Goal: Task Accomplishment & Management: Use online tool/utility

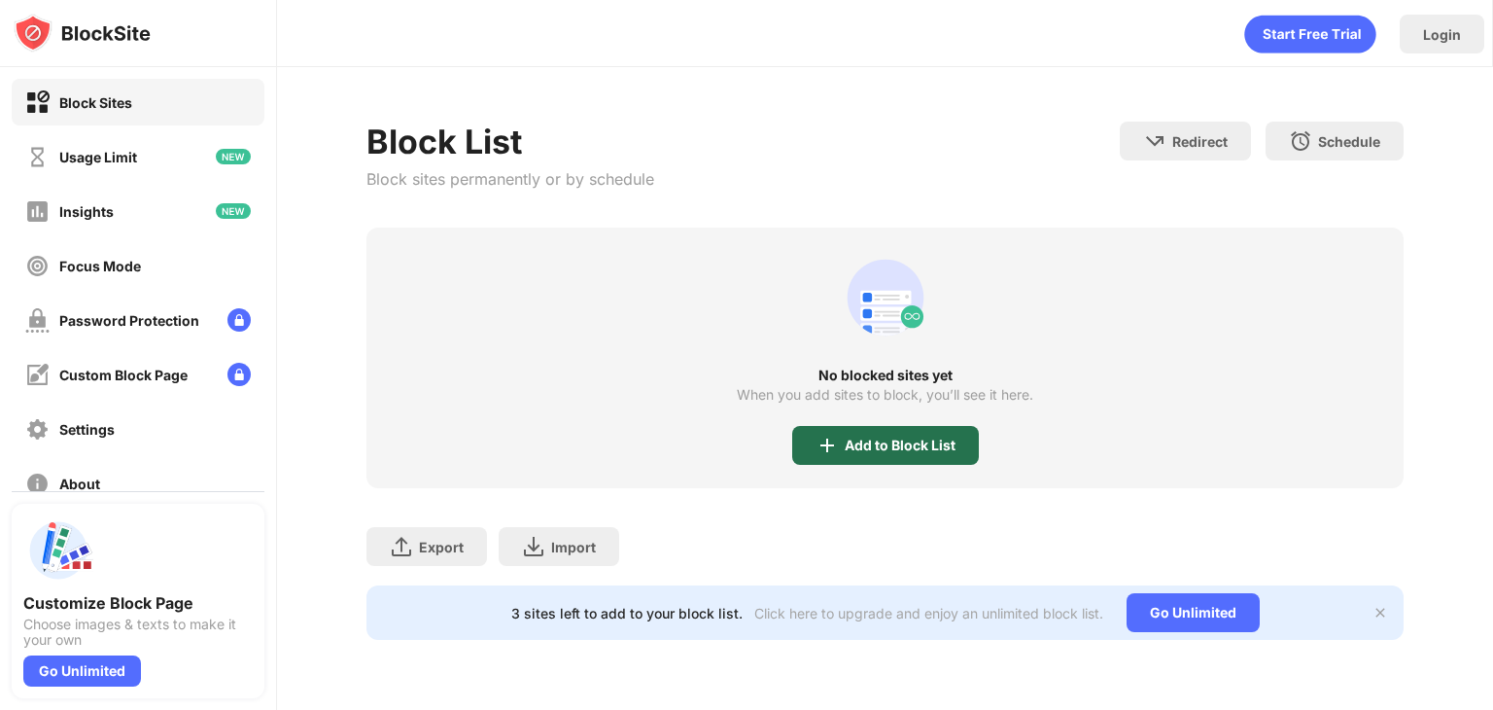
click at [828, 437] on img at bounding box center [827, 445] width 23 height 23
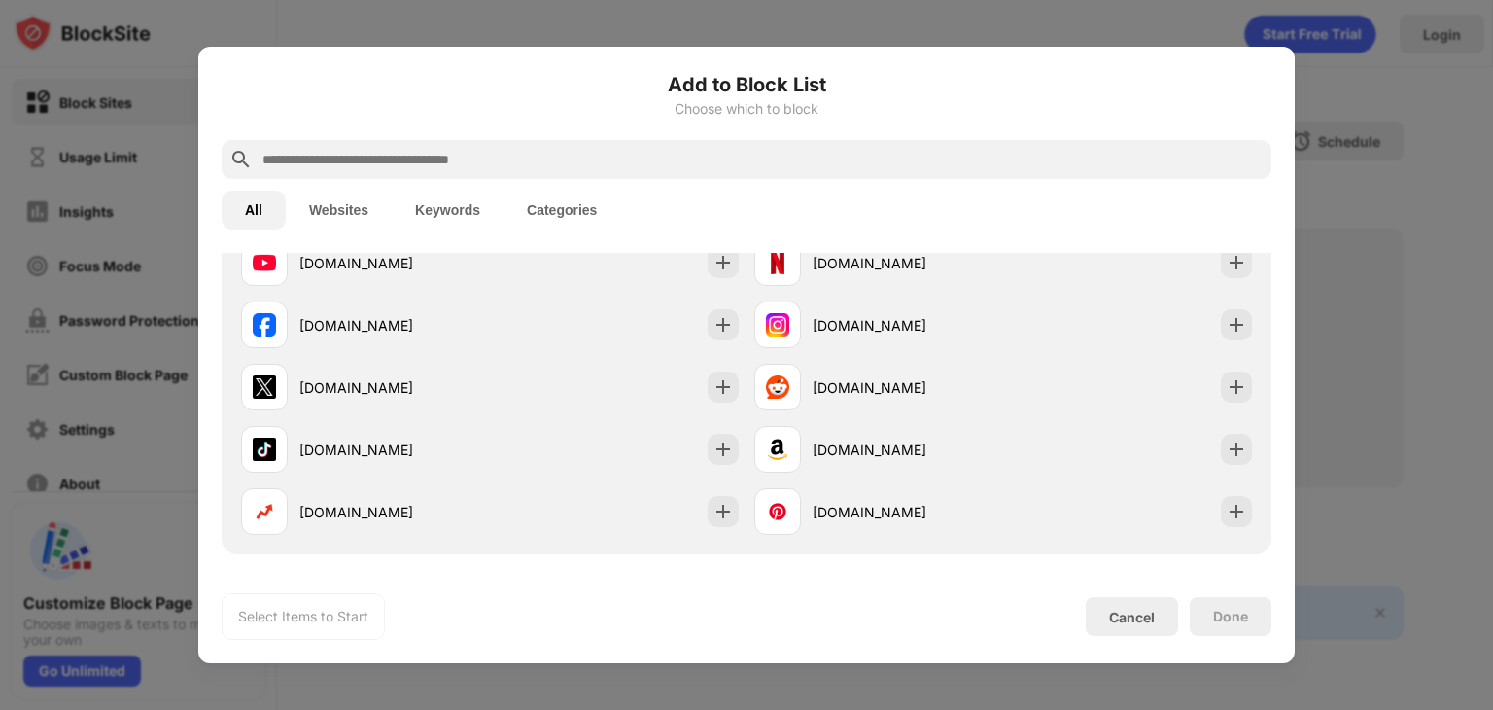
scroll to position [362, 0]
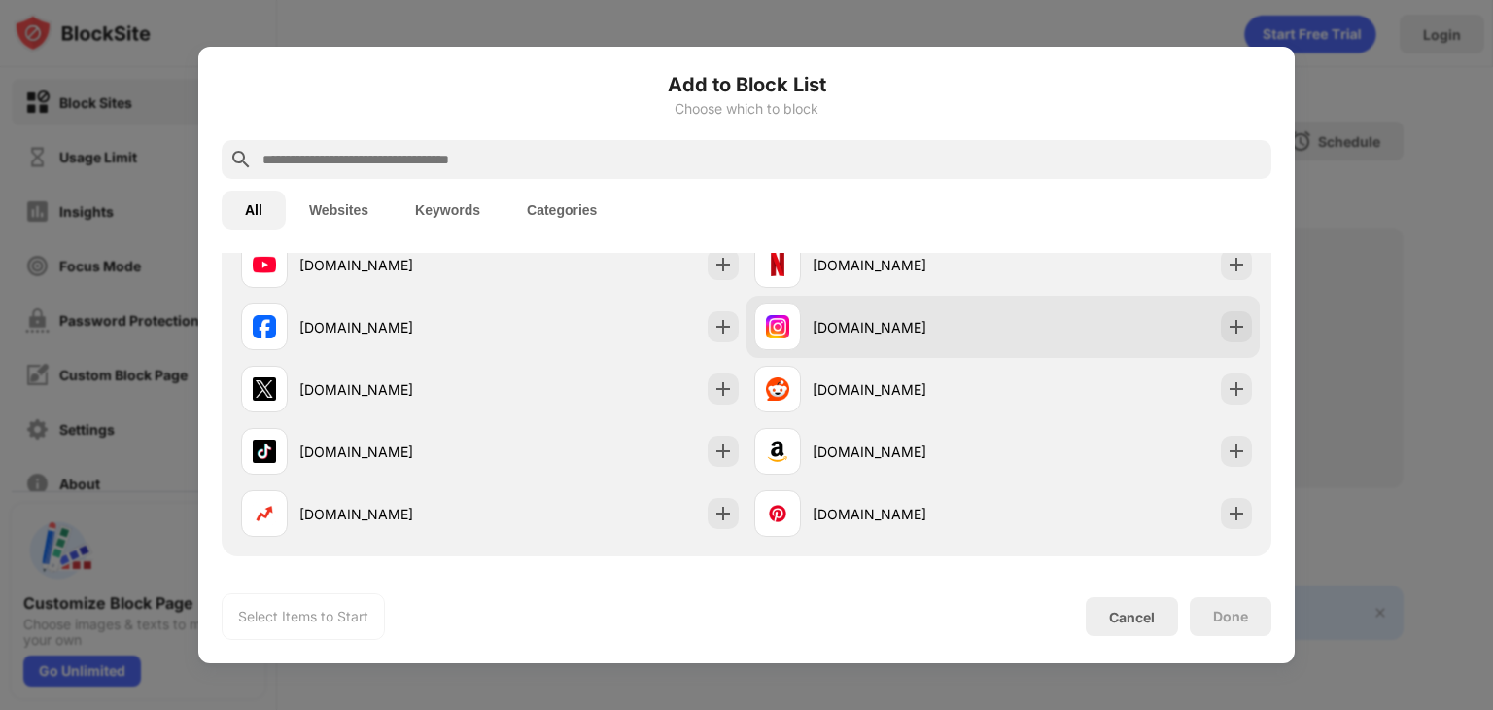
click at [854, 329] on div "[DOMAIN_NAME]" at bounding box center [908, 327] width 191 height 20
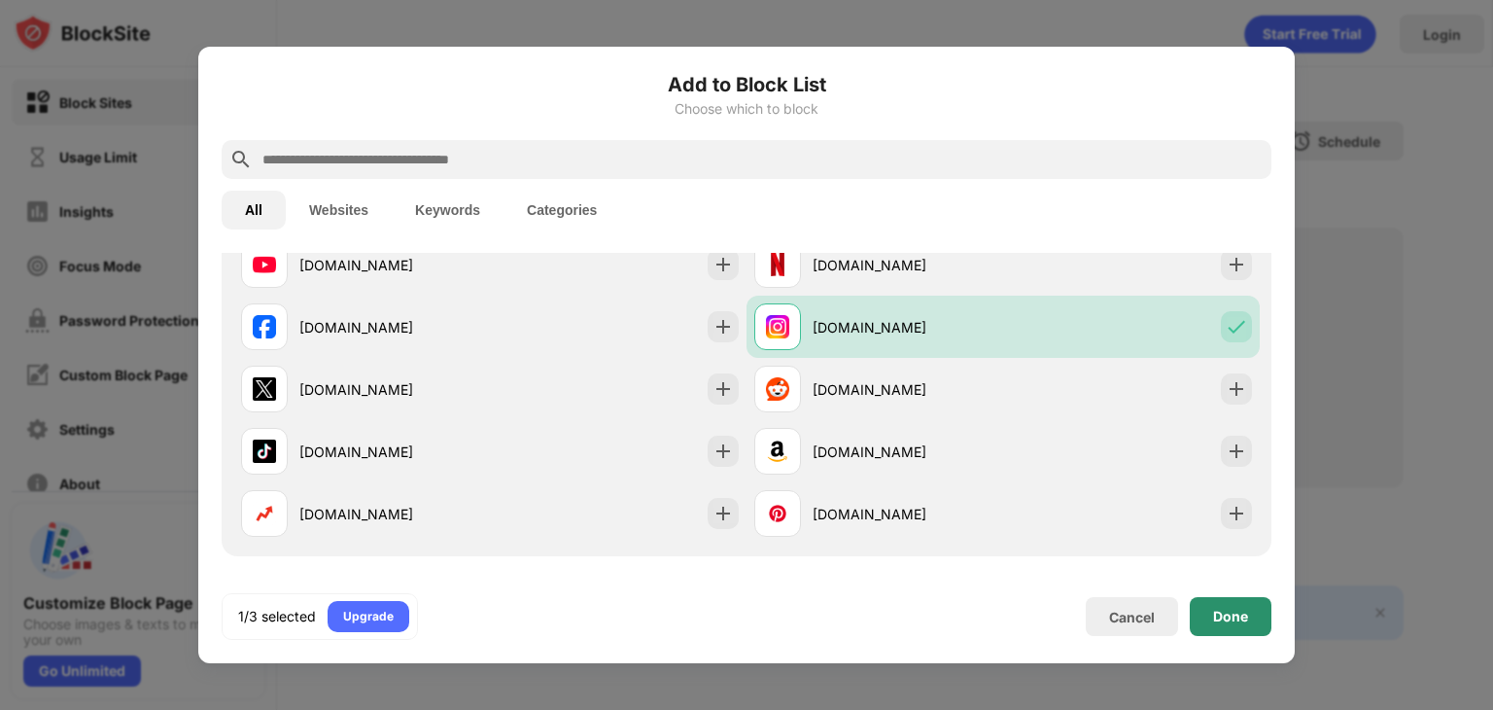
click at [1233, 619] on div "Done" at bounding box center [1230, 617] width 35 height 16
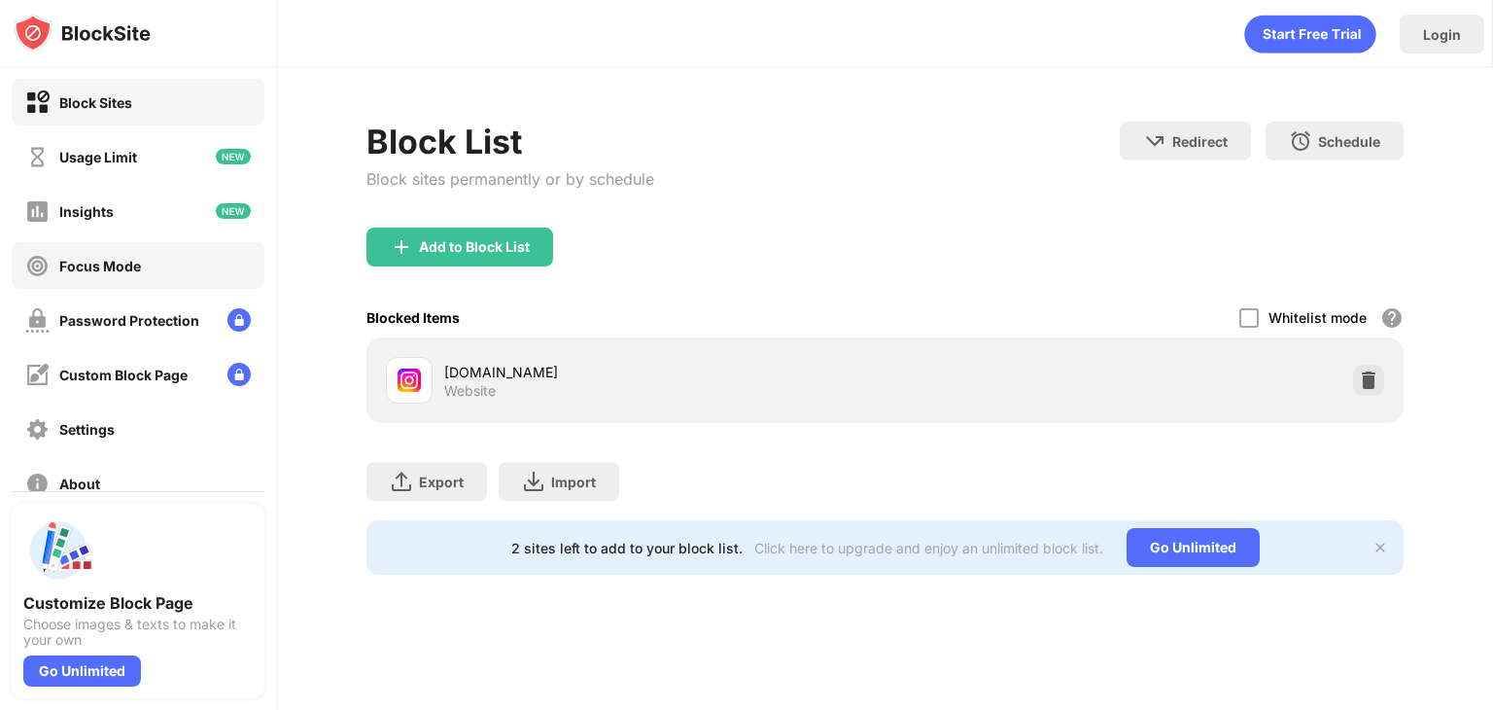
click at [152, 262] on div "Focus Mode" at bounding box center [138, 265] width 253 height 47
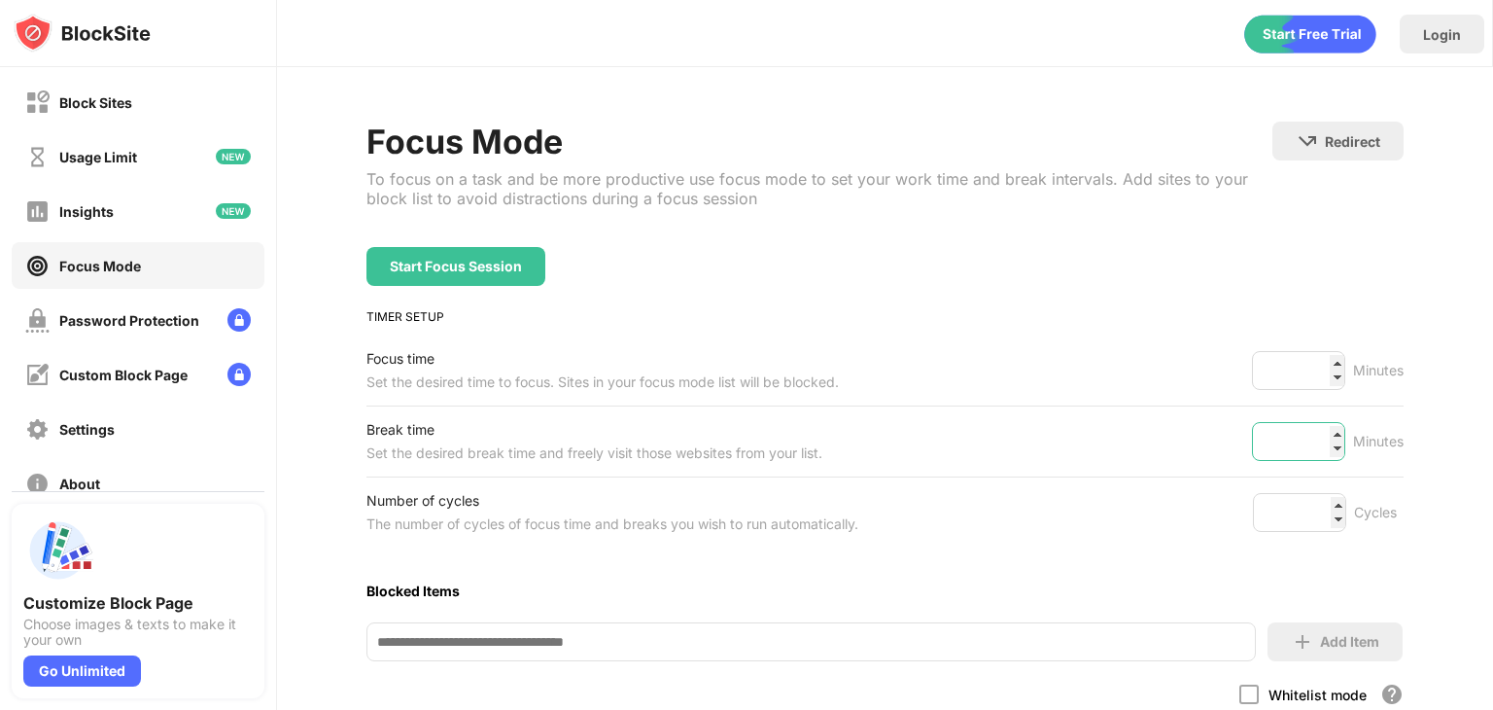
click at [1288, 436] on input "*" at bounding box center [1298, 441] width 93 height 39
type input "*"
click at [1301, 376] on input "**" at bounding box center [1298, 370] width 93 height 39
type input "*"
type input "**"
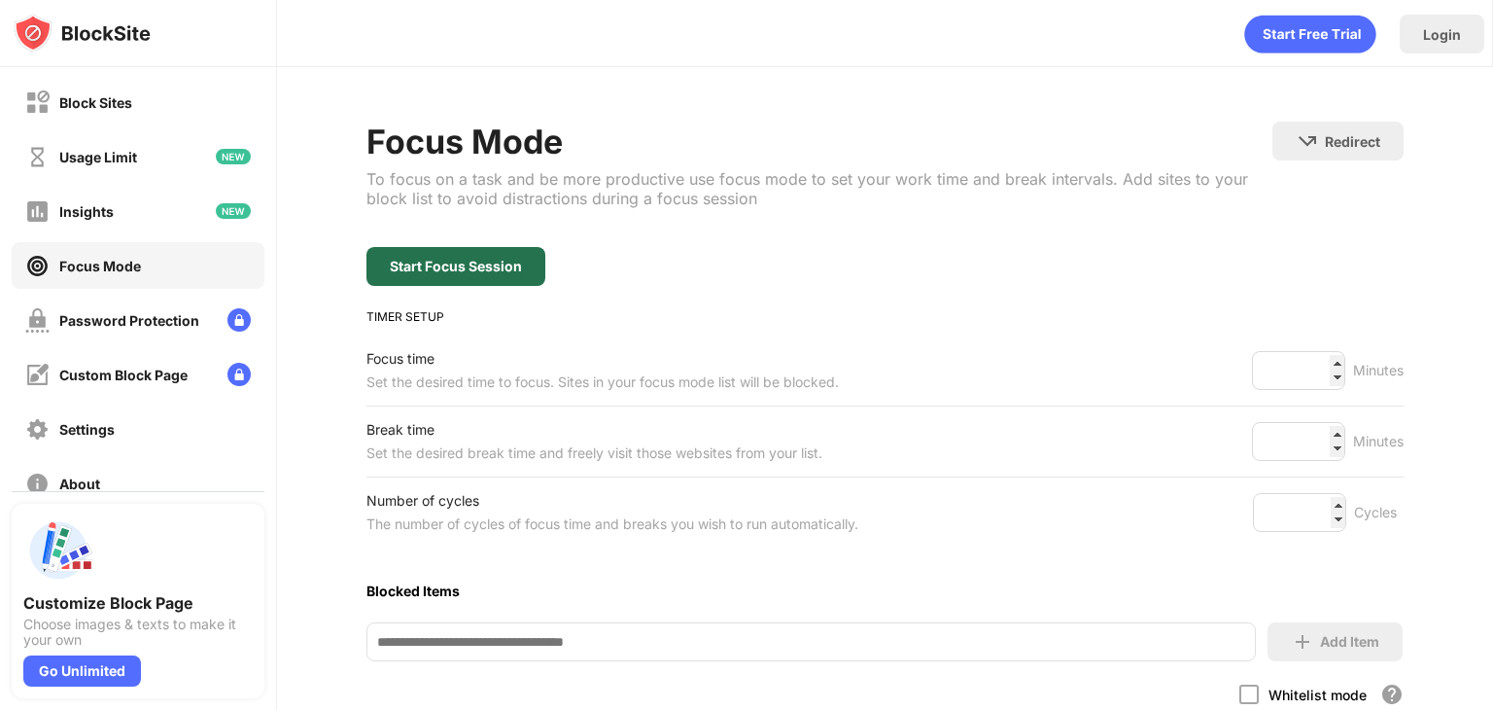
click at [496, 271] on div "Start Focus Session" at bounding box center [456, 267] width 132 height 16
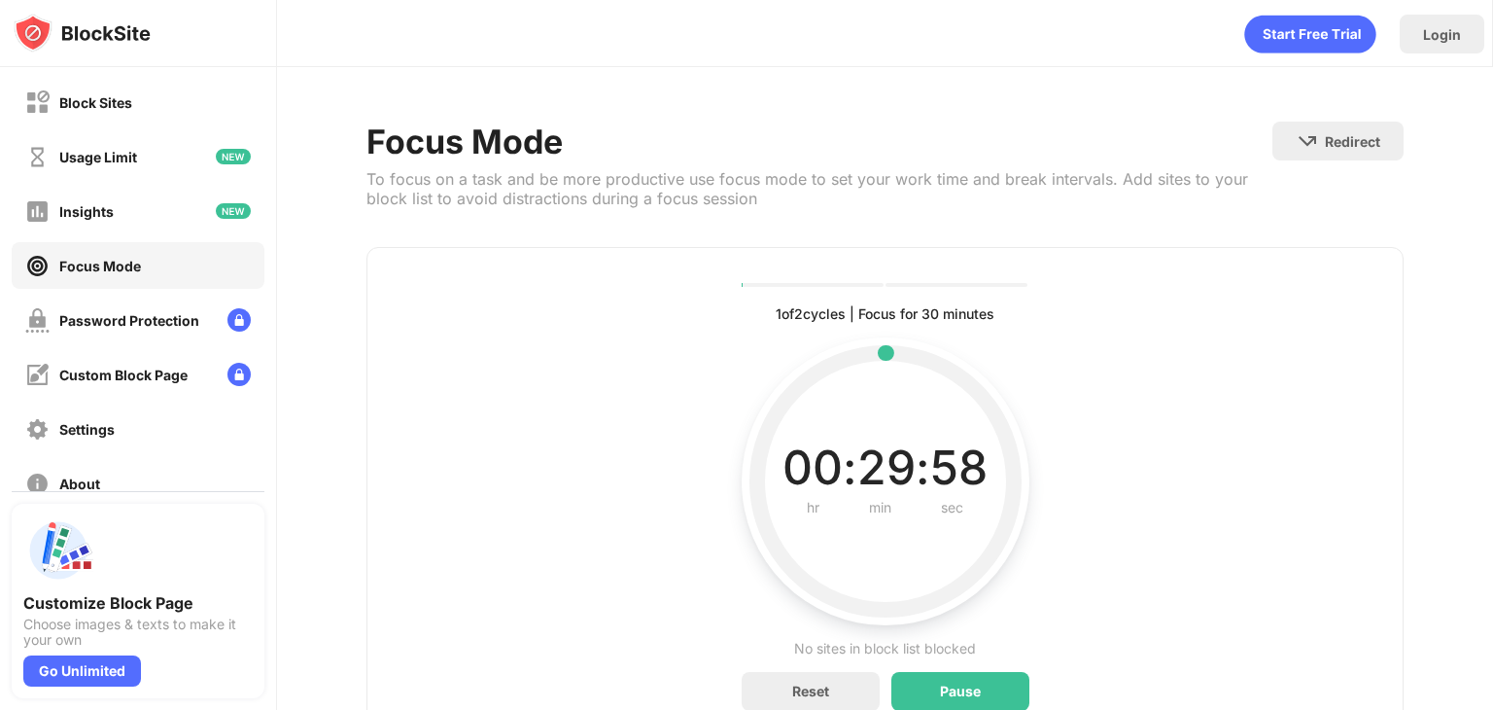
scroll to position [92, 0]
